Goal: Transaction & Acquisition: Book appointment/travel/reservation

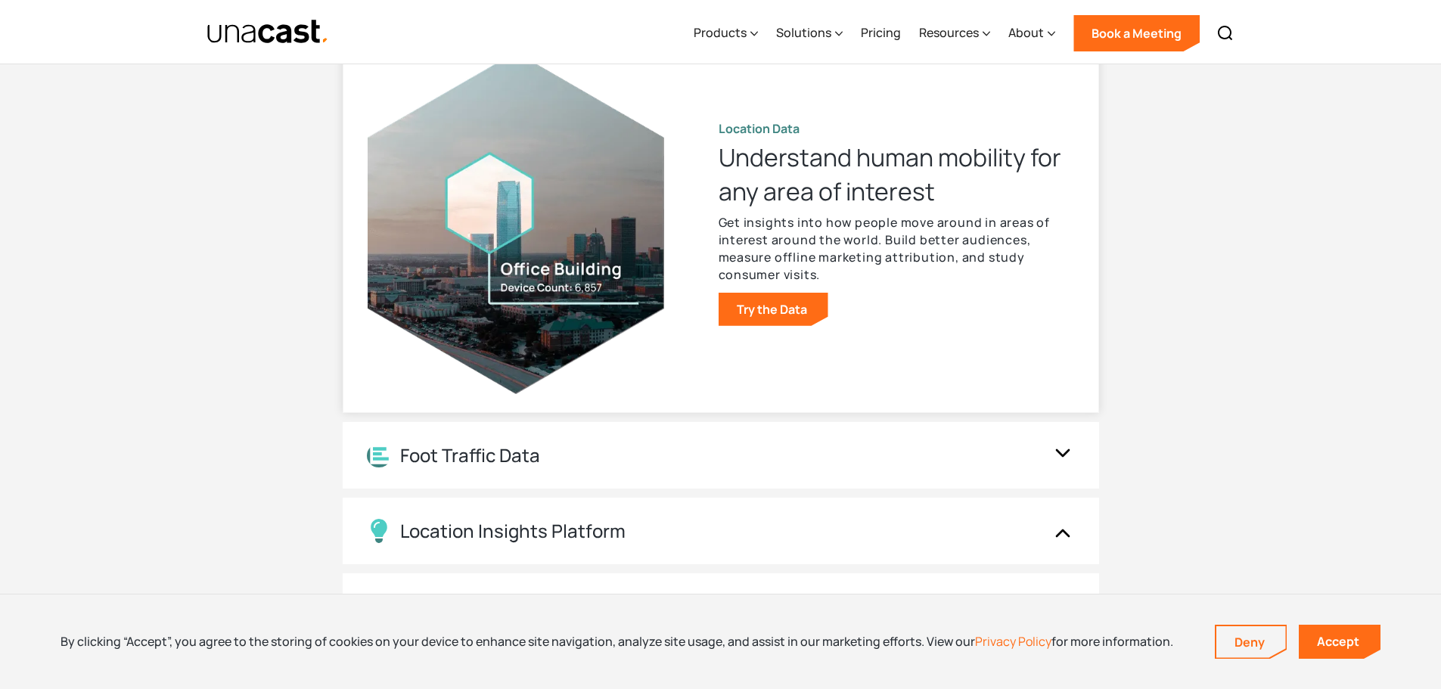
scroll to position [1589, 0]
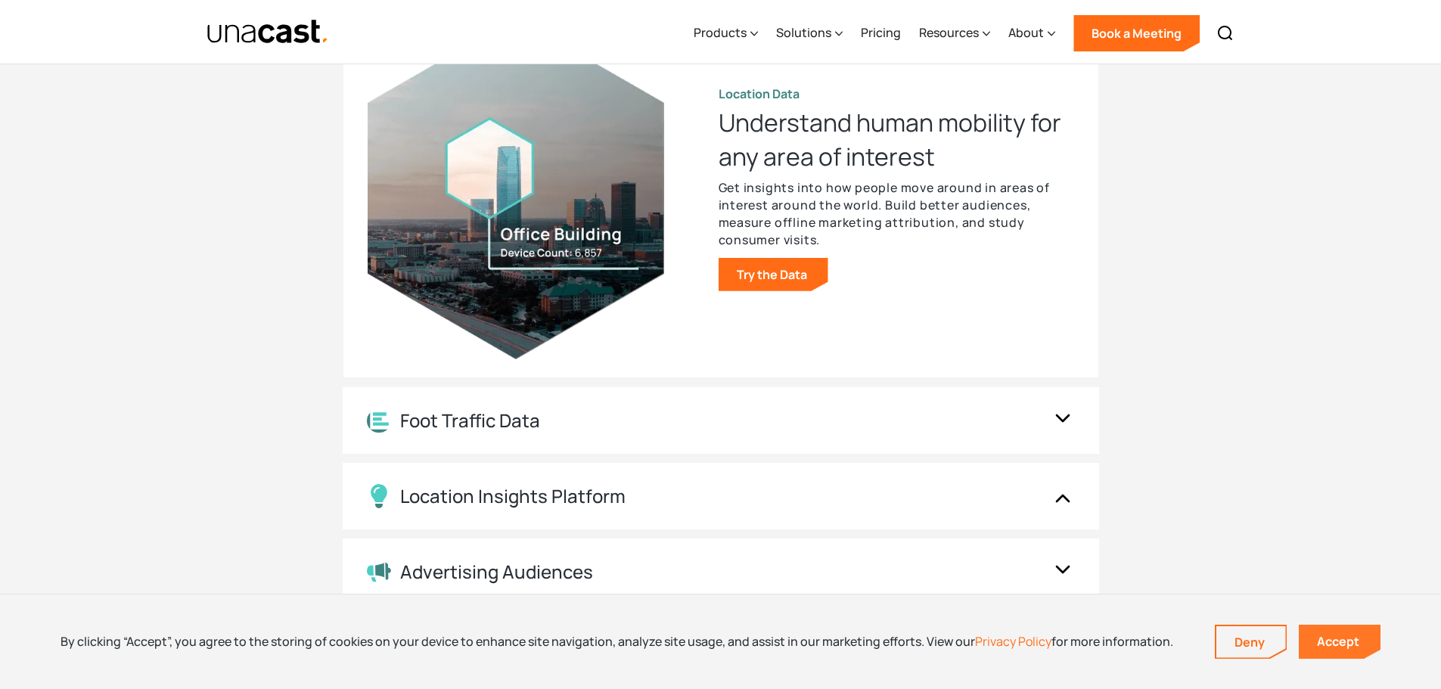
click at [1331, 647] on link "Accept" at bounding box center [1340, 642] width 82 height 34
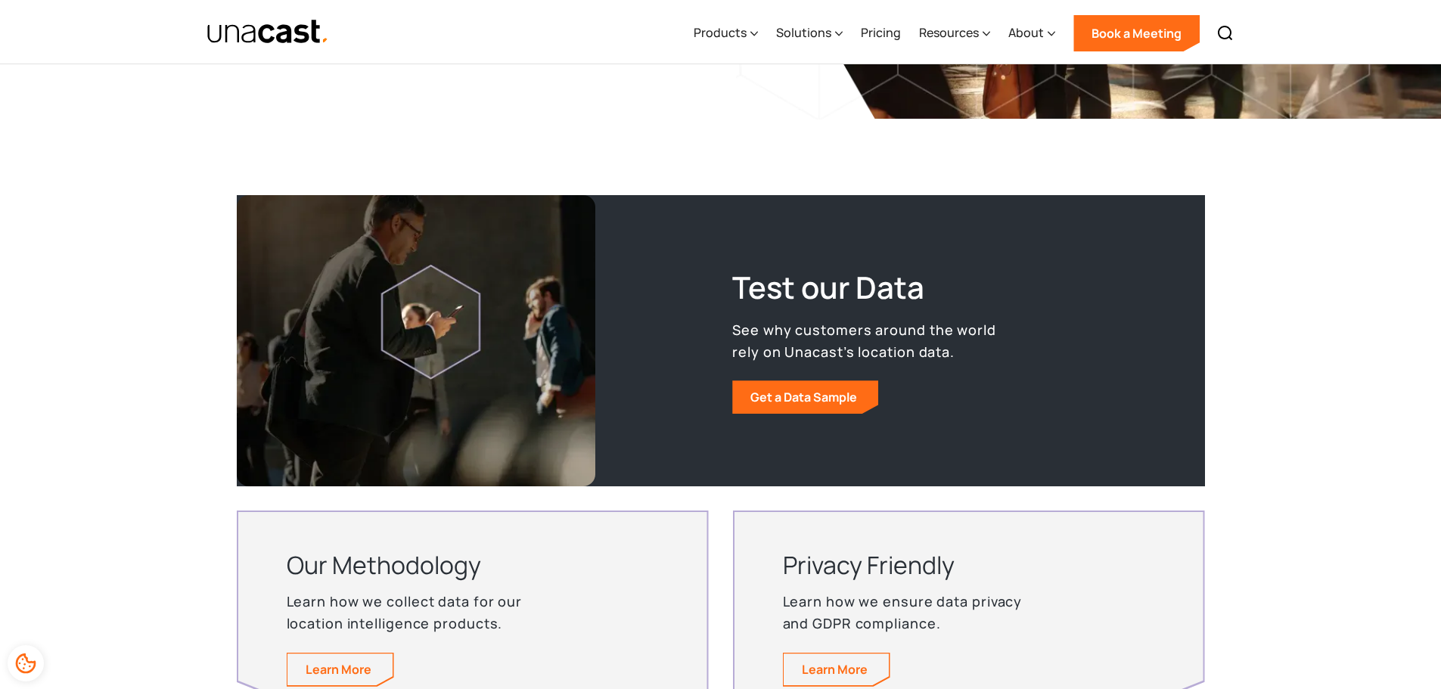
scroll to position [4632, 0]
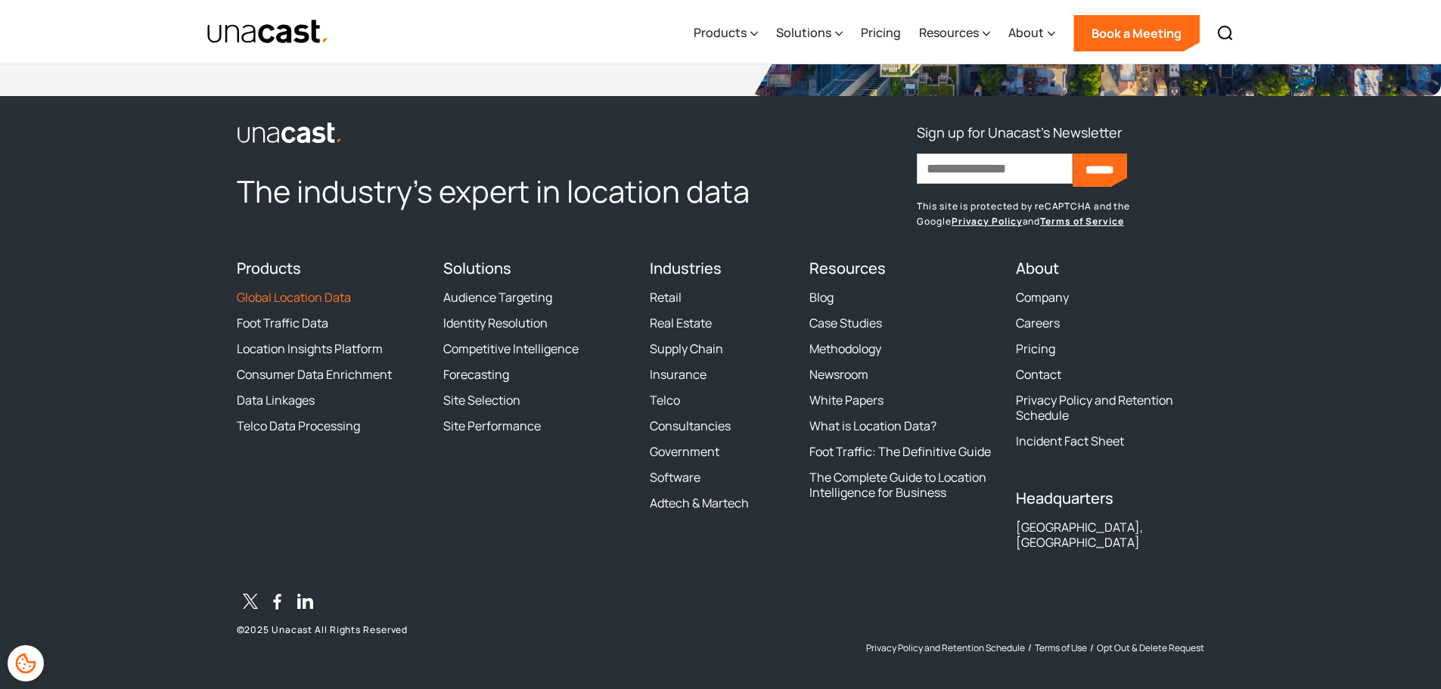
click at [285, 297] on link "Global Location Data" at bounding box center [294, 297] width 114 height 15
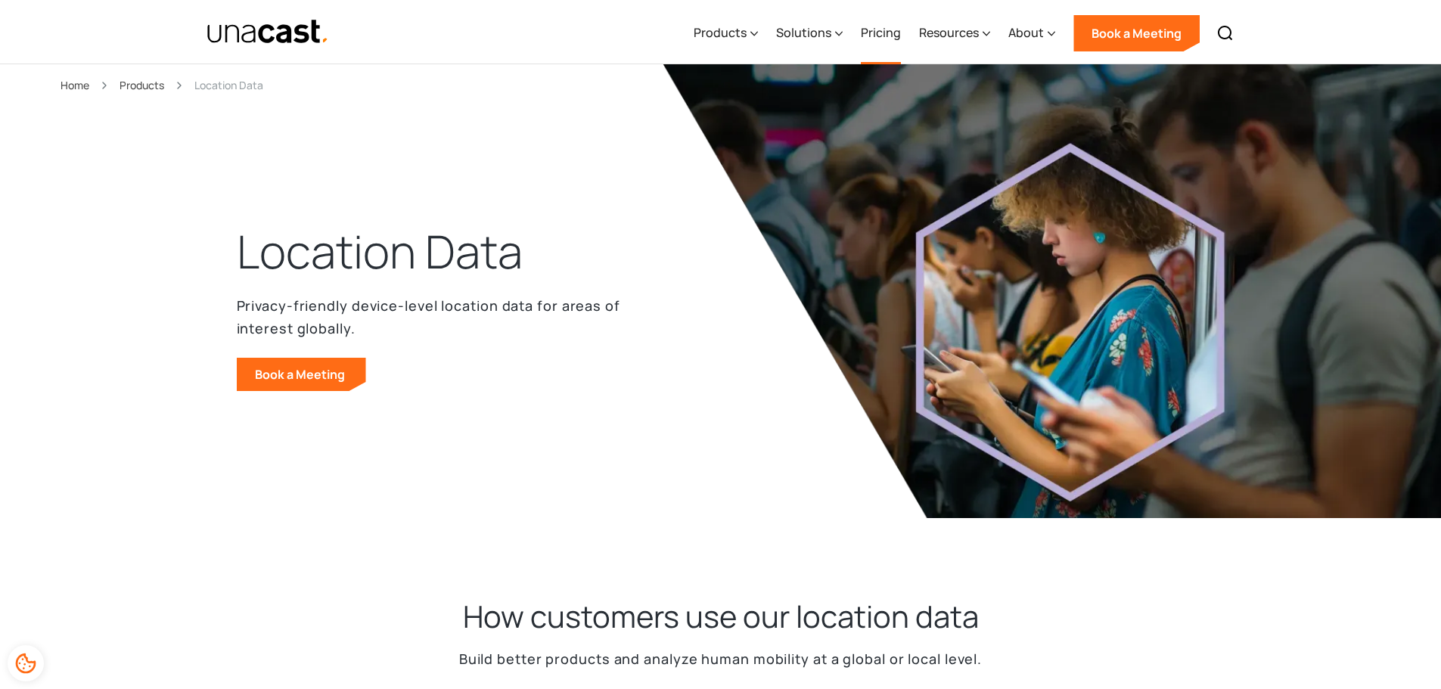
click at [882, 38] on link "Pricing" at bounding box center [881, 33] width 40 height 62
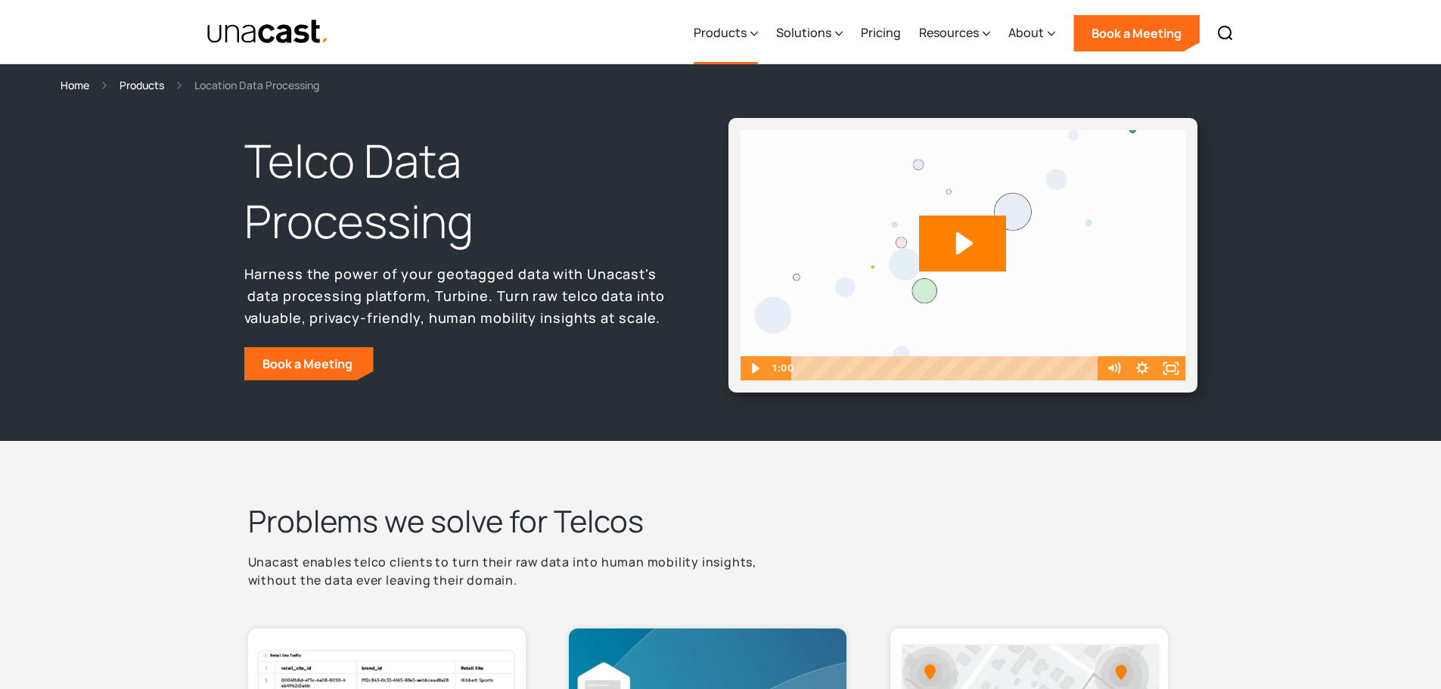
click at [739, 26] on div "Products" at bounding box center [720, 32] width 53 height 18
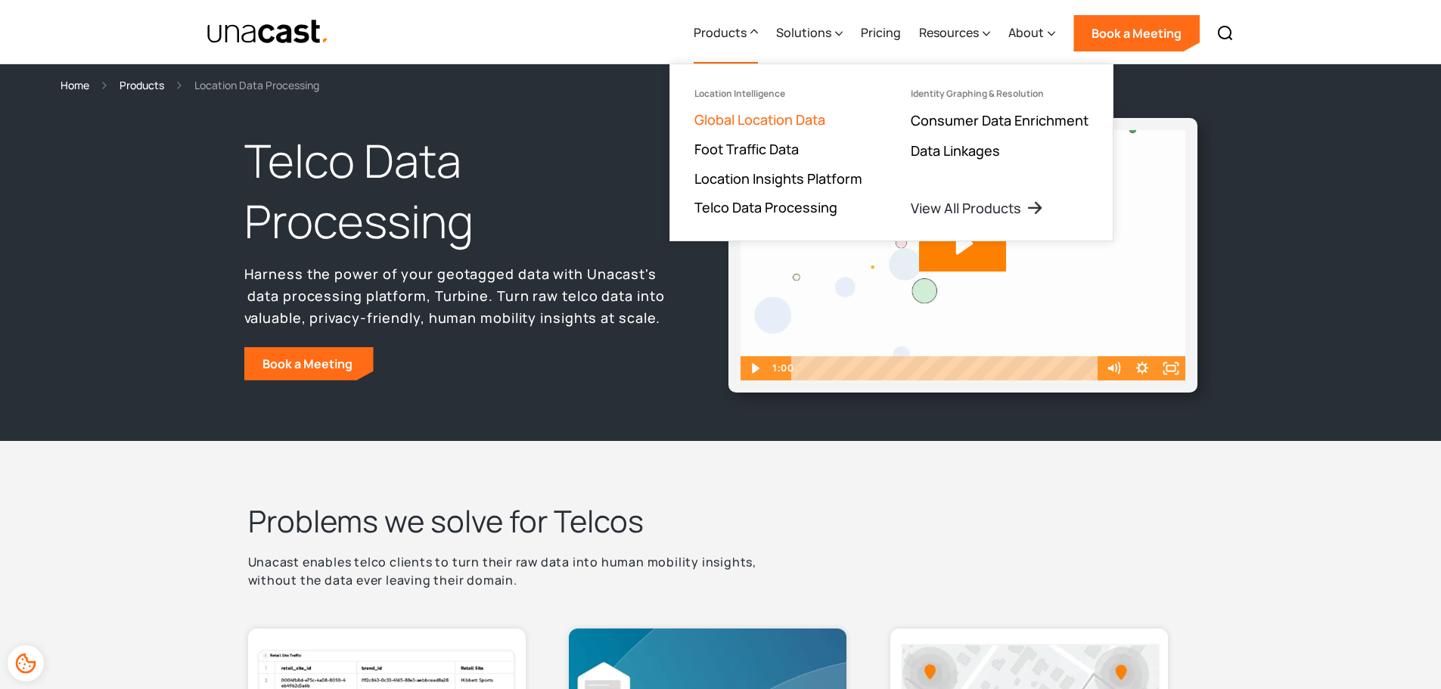
click at [752, 116] on link "Global Location Data" at bounding box center [760, 119] width 131 height 18
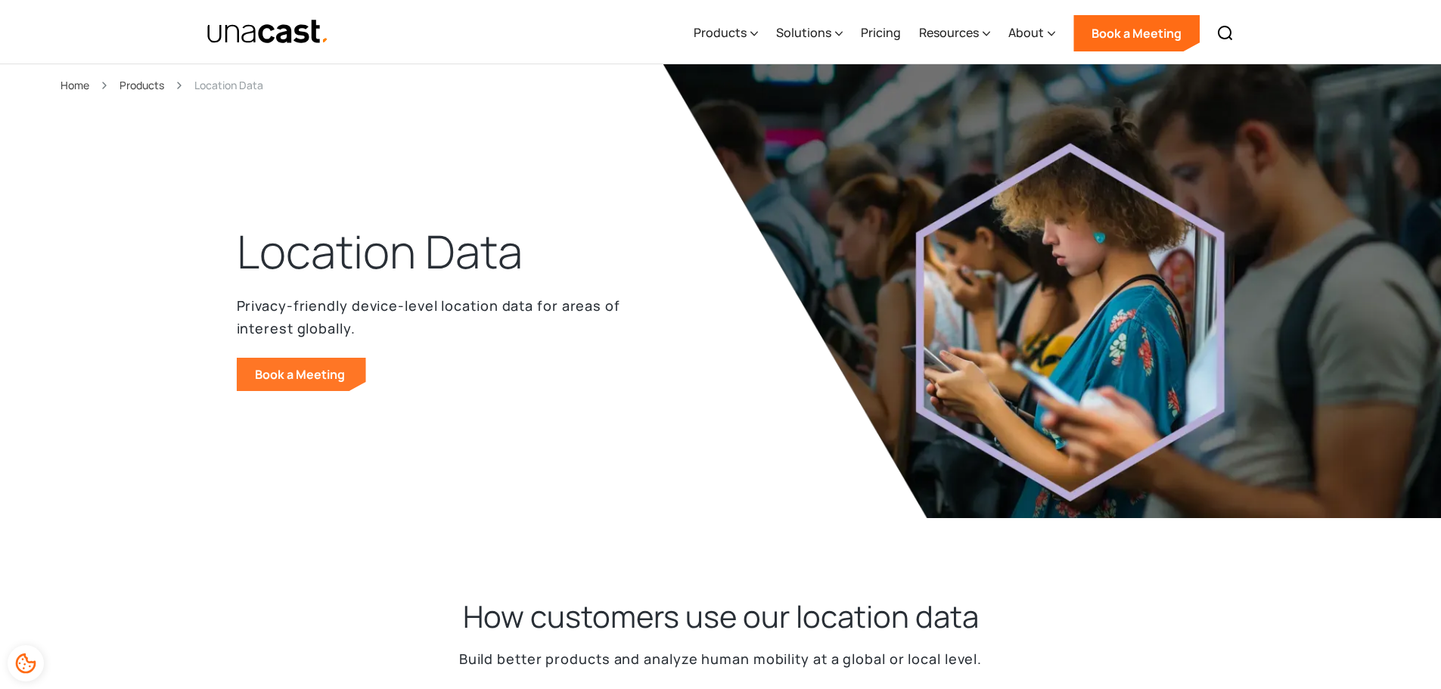
click at [339, 384] on link "Book a Meeting" at bounding box center [301, 374] width 129 height 33
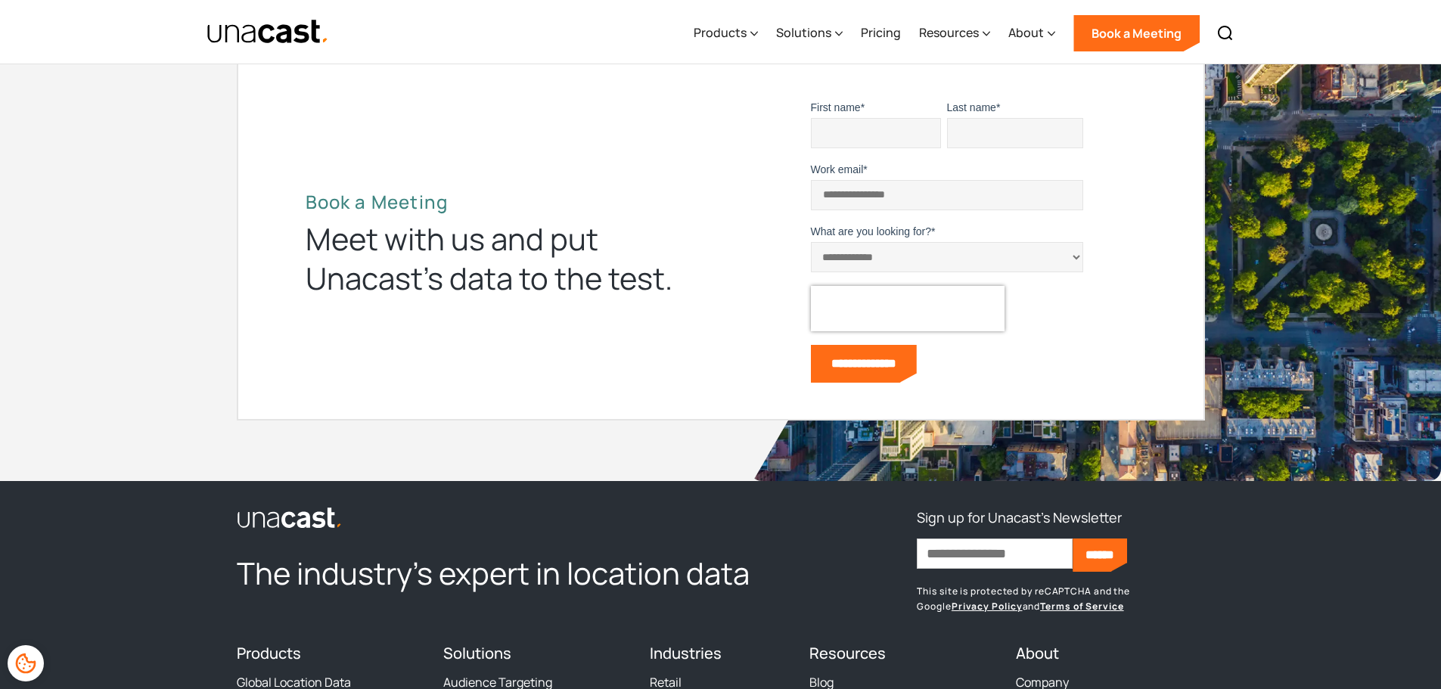
scroll to position [5020, 0]
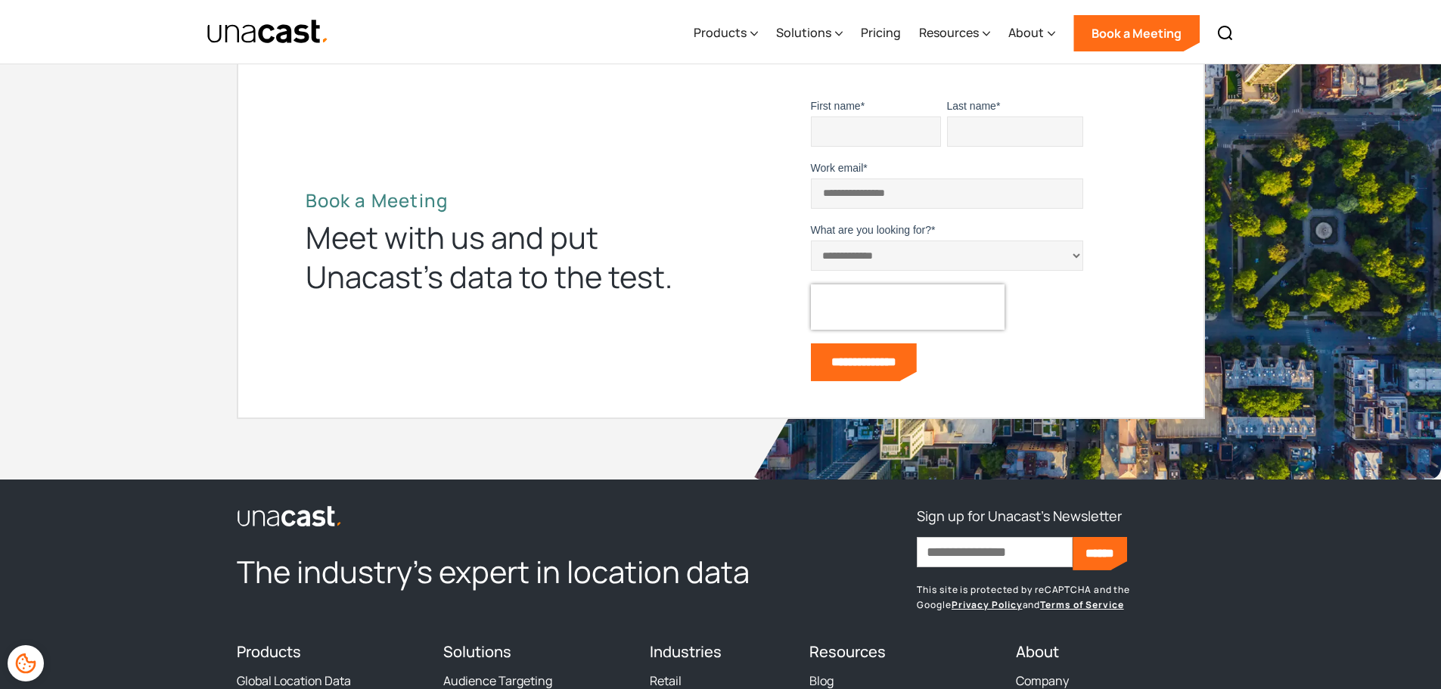
click at [835, 257] on select "**********" at bounding box center [947, 256] width 272 height 30
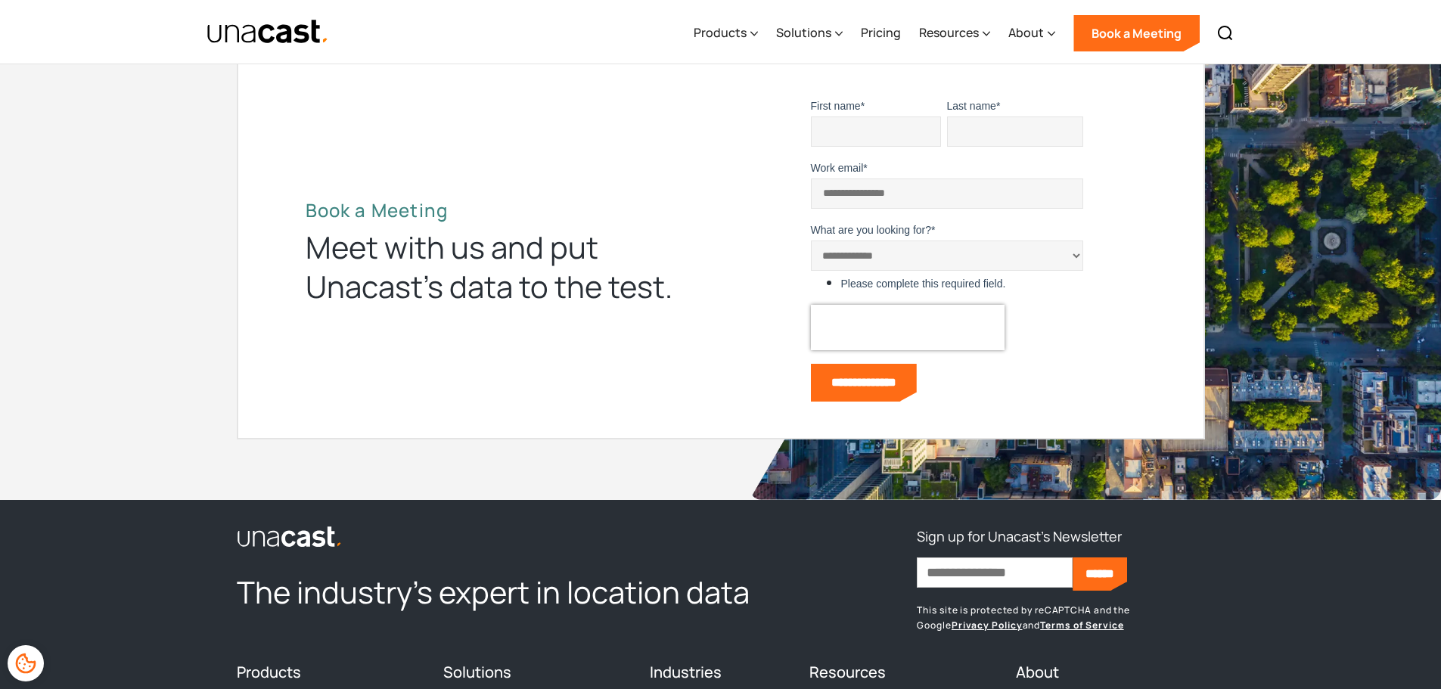
click at [198, 185] on div "**********" at bounding box center [720, 250] width 1441 height 500
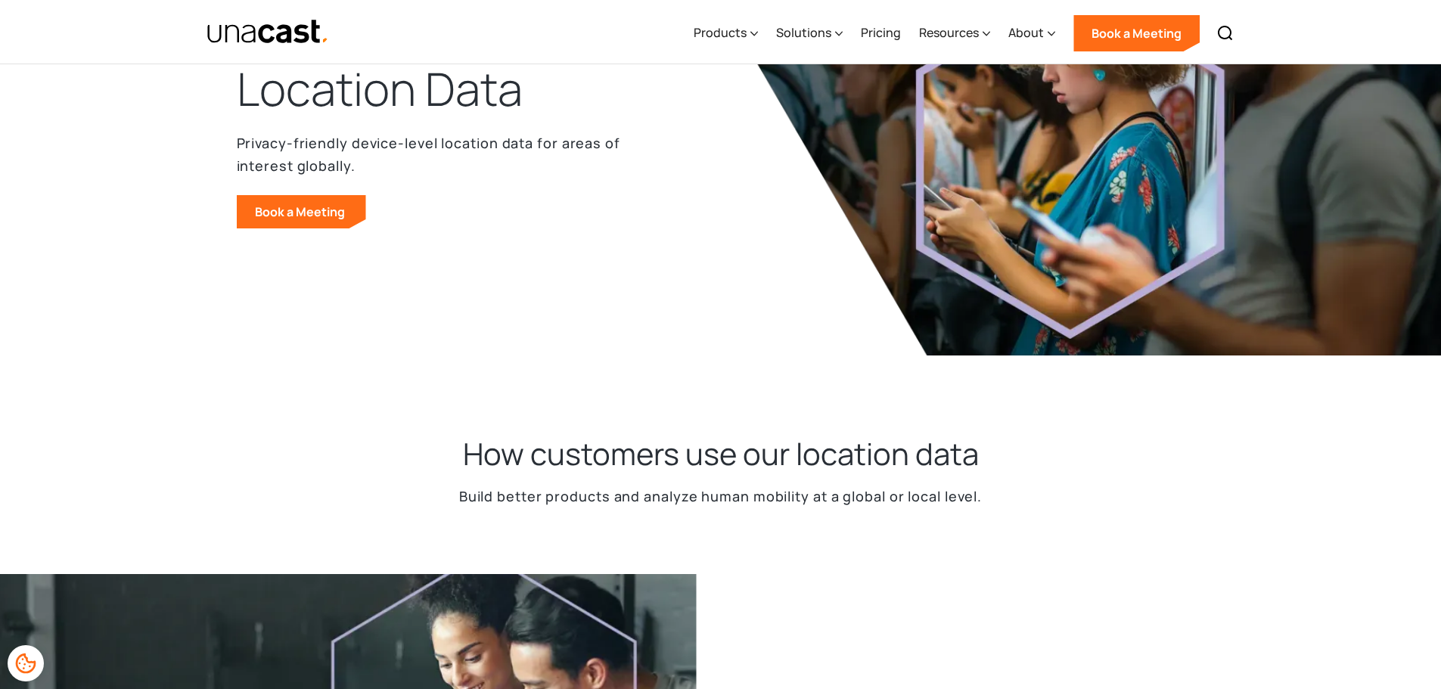
scroll to position [0, 0]
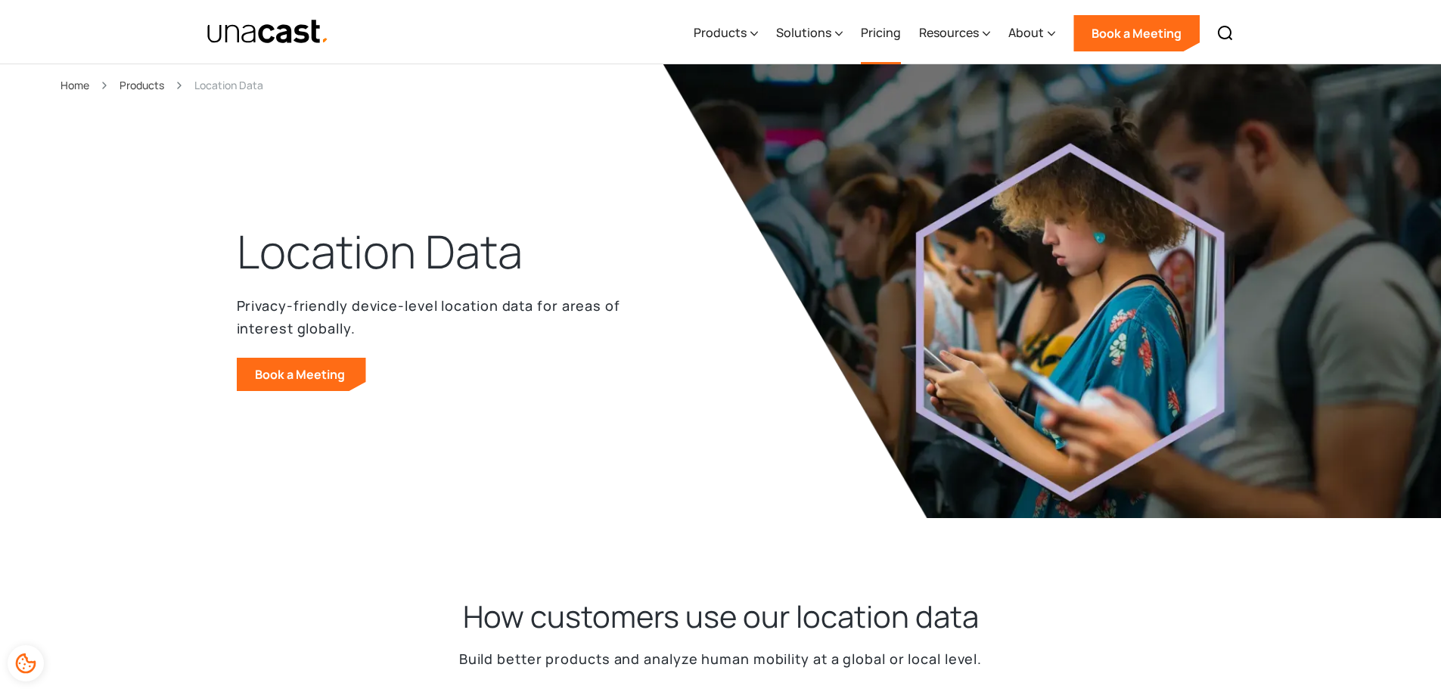
click at [878, 33] on link "Pricing" at bounding box center [881, 33] width 40 height 62
click at [800, 33] on div "Solutions" at bounding box center [803, 32] width 55 height 18
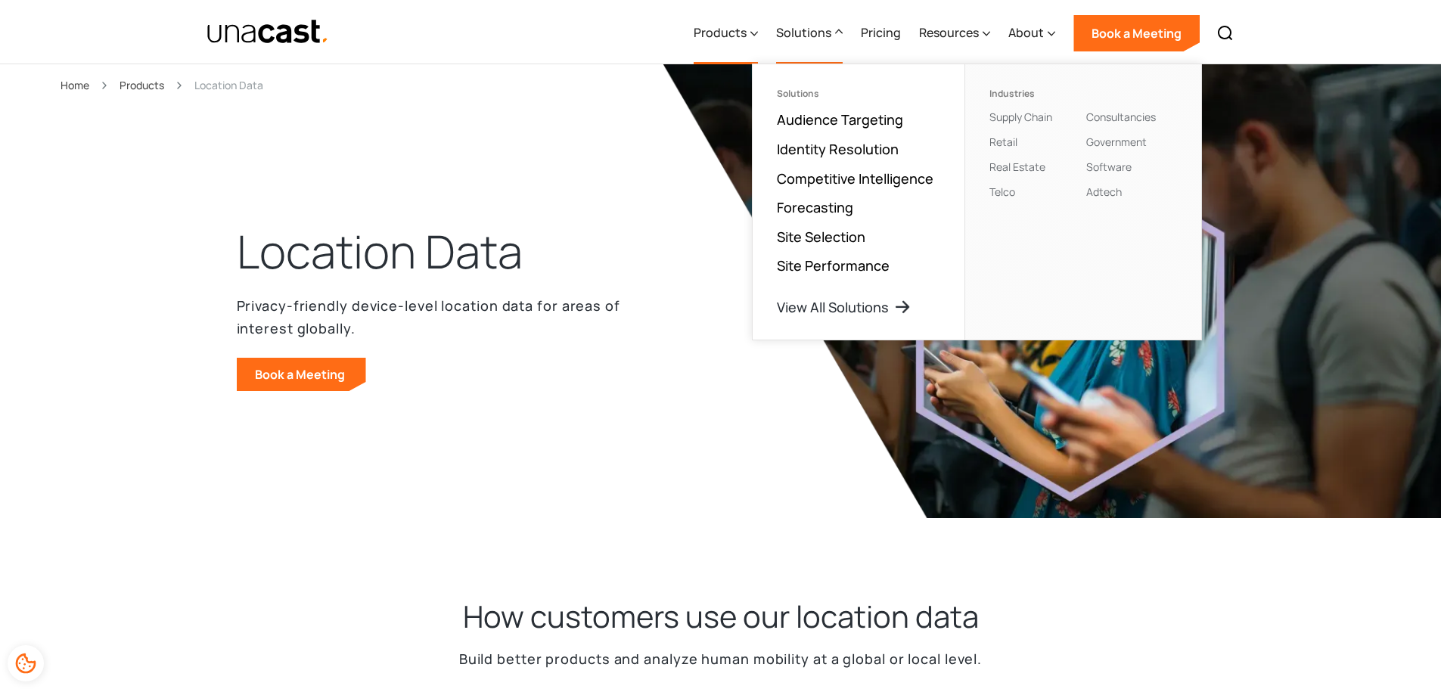
click at [743, 39] on div "Products" at bounding box center [720, 32] width 53 height 18
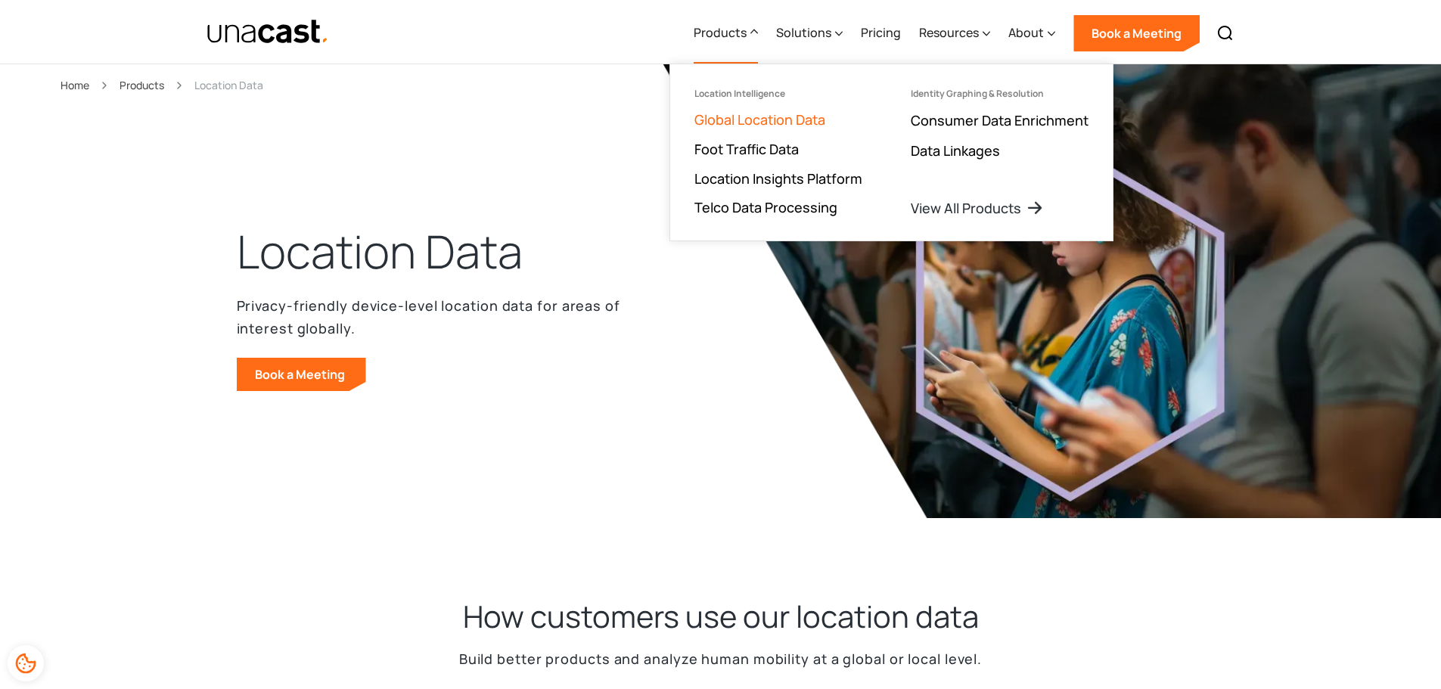
click at [747, 127] on link "Global Location Data" at bounding box center [760, 119] width 131 height 18
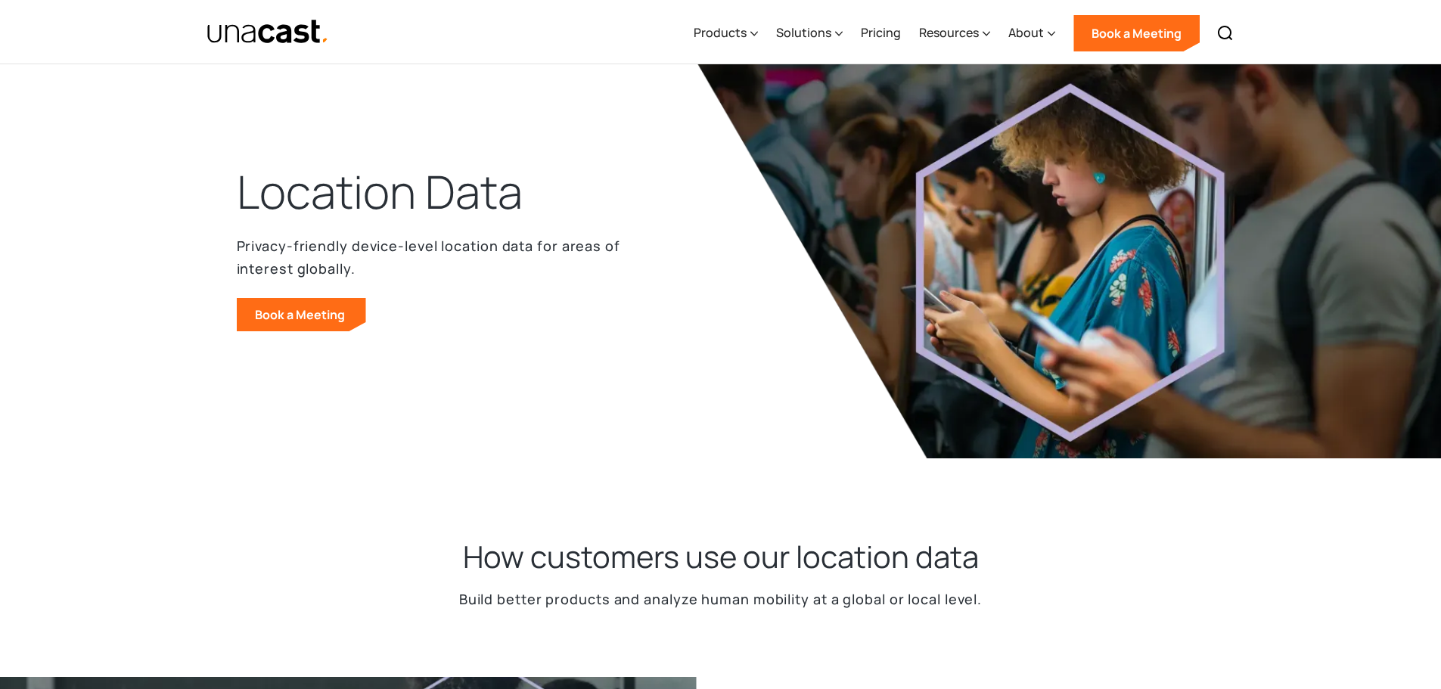
scroll to position [76, 0]
